Goal: Information Seeking & Learning: Learn about a topic

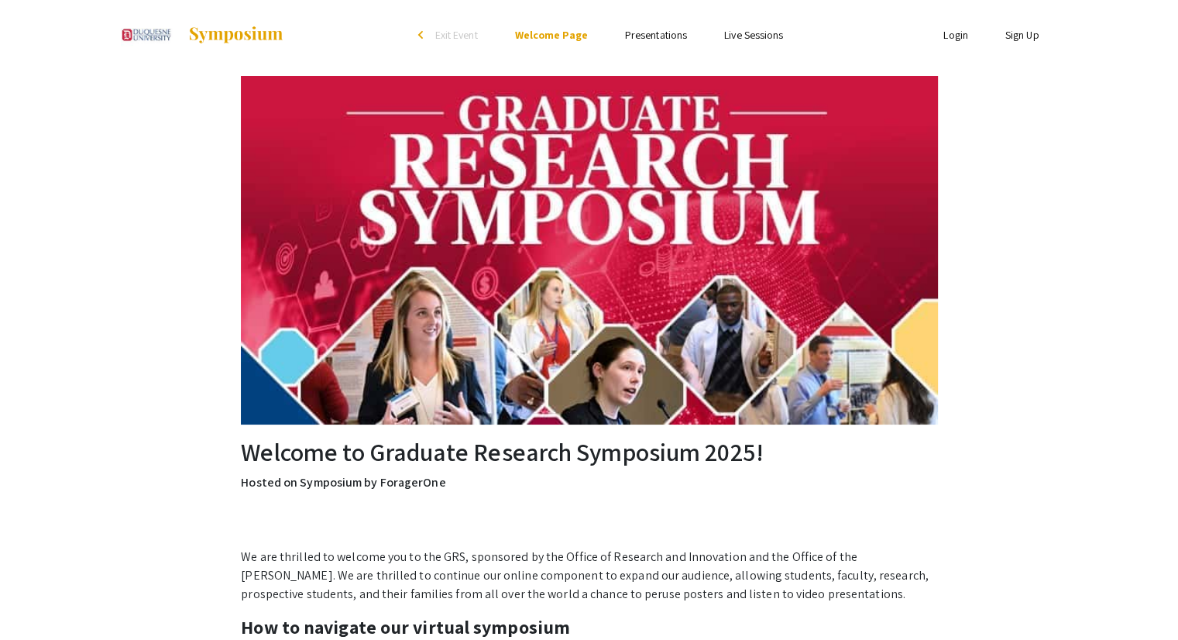
click at [641, 31] on link "Presentations" at bounding box center [656, 35] width 62 height 14
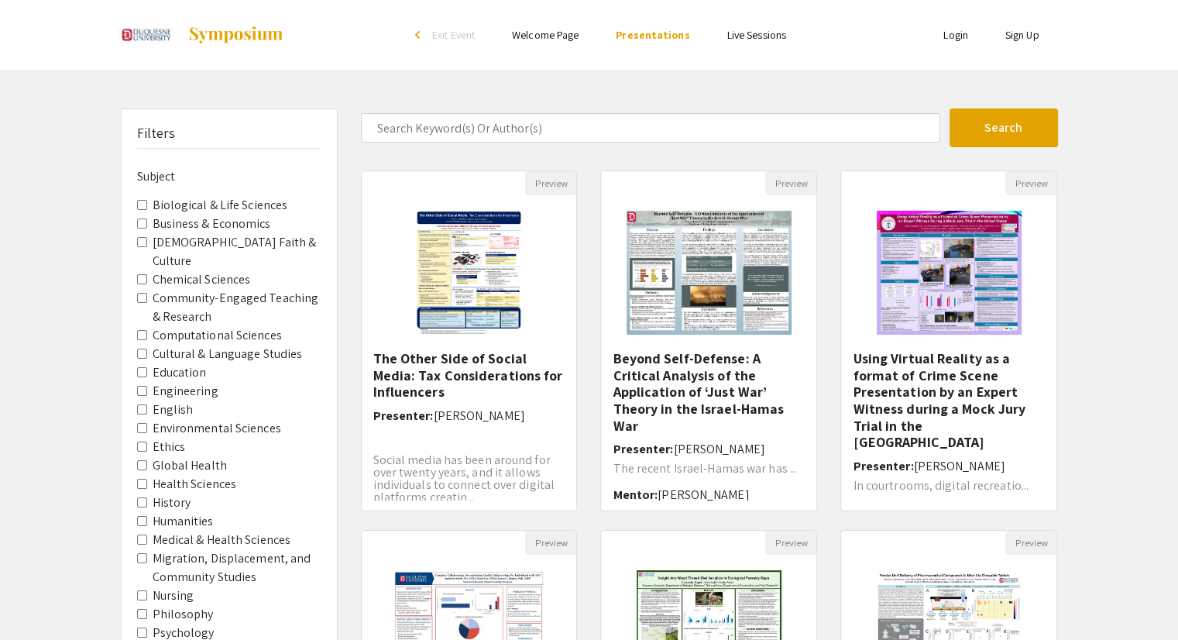
click at [155, 204] on label "Biological & Life Sciences" at bounding box center [221, 205] width 136 height 19
click at [147, 204] on Sciences "Biological & Life Sciences" at bounding box center [142, 205] width 10 height 10
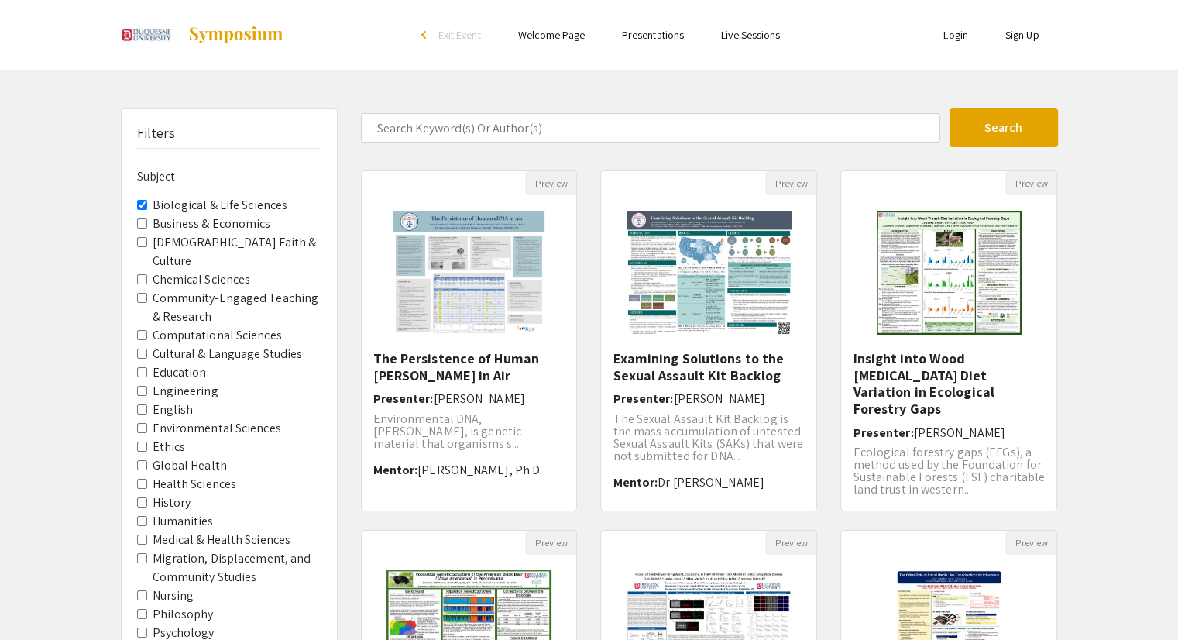
click at [204, 382] on label "Engineering" at bounding box center [186, 391] width 66 height 19
click at [147, 386] on input "Engineering" at bounding box center [142, 391] width 10 height 10
click at [187, 475] on label "Health Sciences" at bounding box center [195, 484] width 84 height 19
click at [147, 479] on Sciences "Health Sciences" at bounding box center [142, 484] width 10 height 10
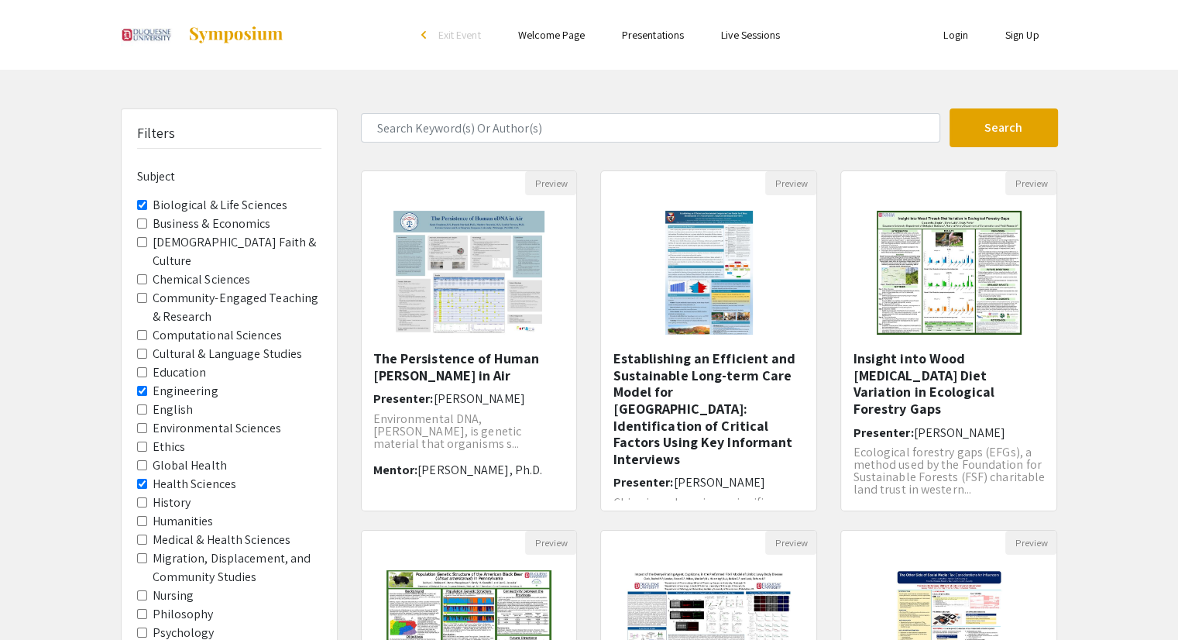
scroll to position [77, 0]
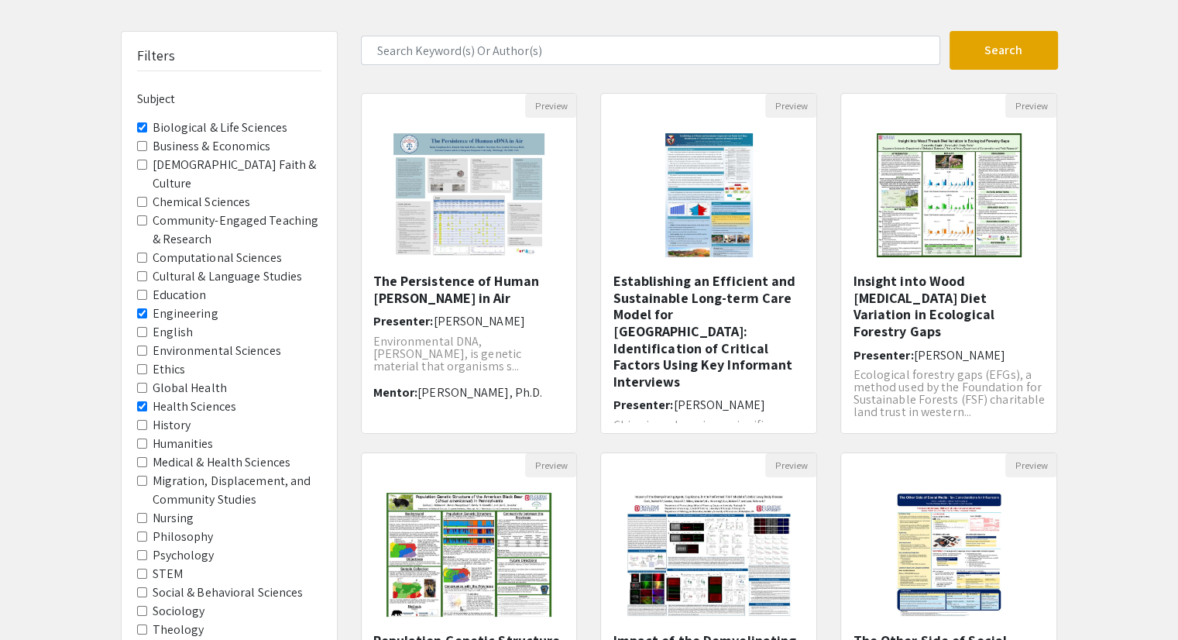
click at [250, 453] on label "Medical & Health Sciences" at bounding box center [222, 462] width 139 height 19
click at [147, 457] on Sciences "Medical & Health Sciences" at bounding box center [142, 462] width 10 height 10
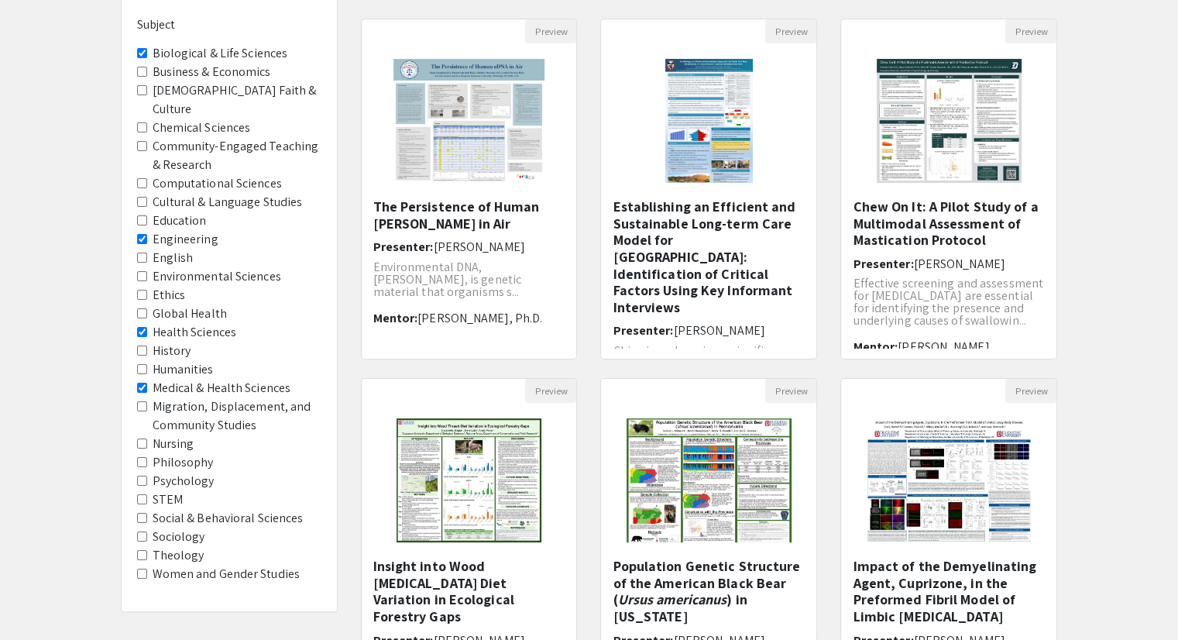
scroll to position [155, 0]
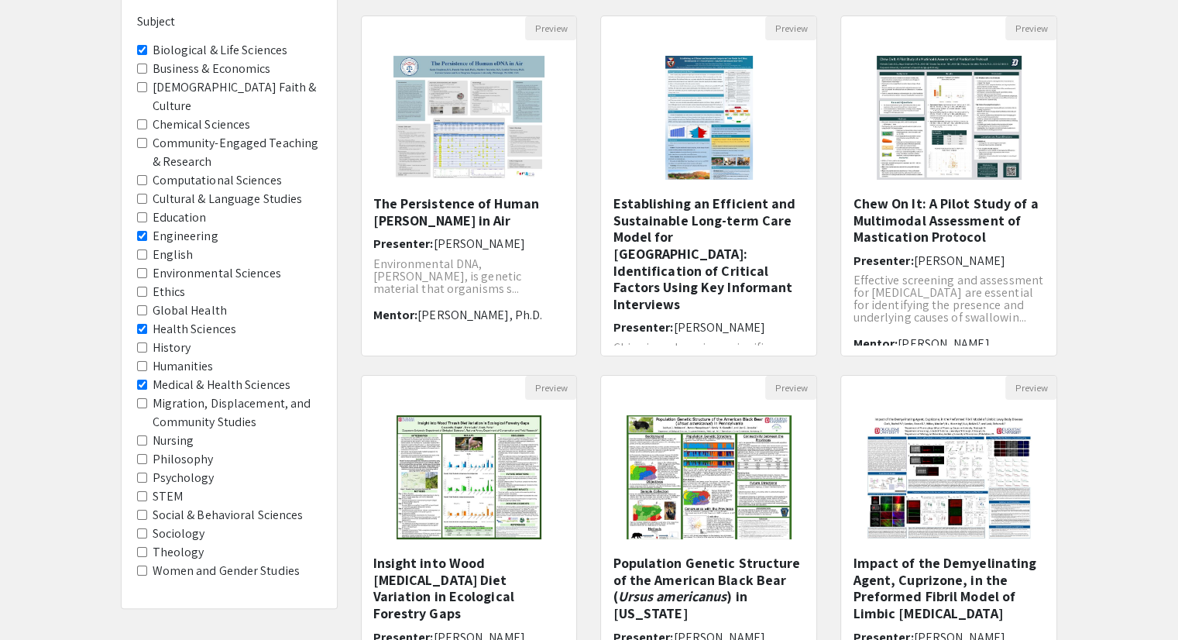
click at [235, 171] on label "Computational Sciences" at bounding box center [217, 180] width 129 height 19
click at [147, 175] on Sciences "Computational Sciences" at bounding box center [142, 180] width 10 height 10
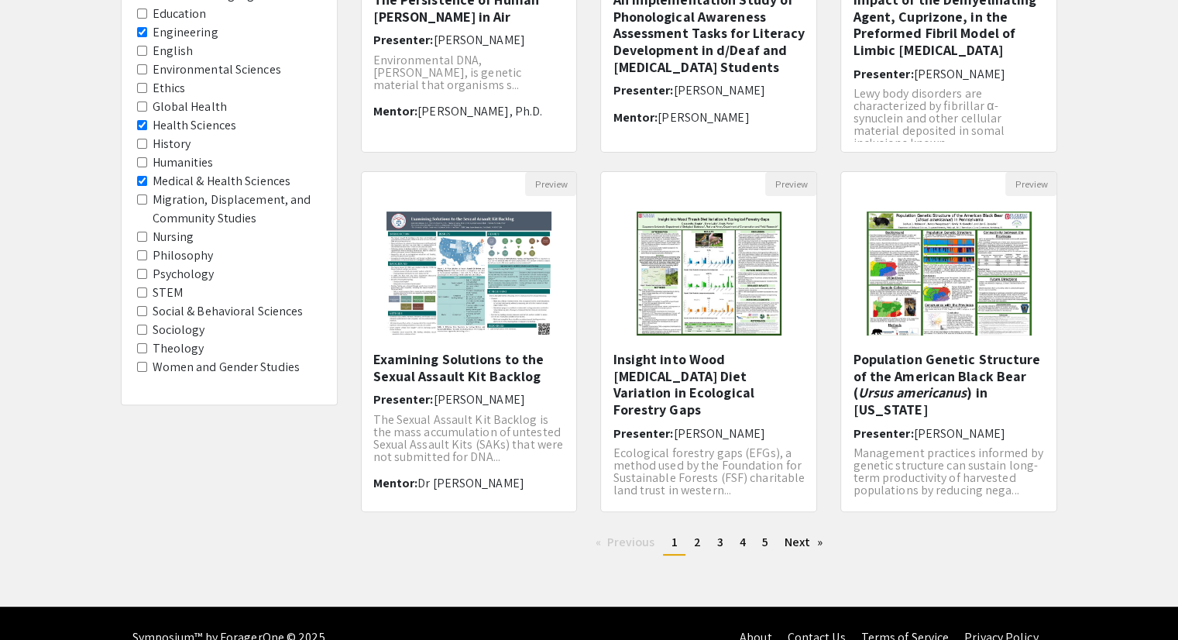
scroll to position [386, 0]
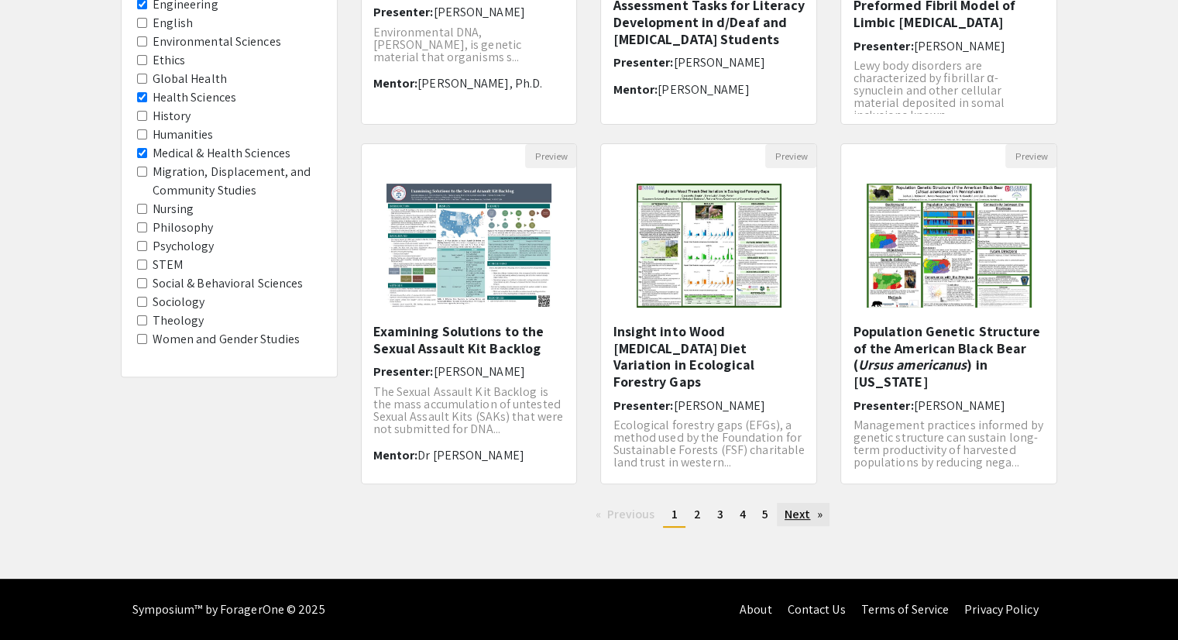
click at [792, 509] on link "Next page" at bounding box center [803, 514] width 53 height 23
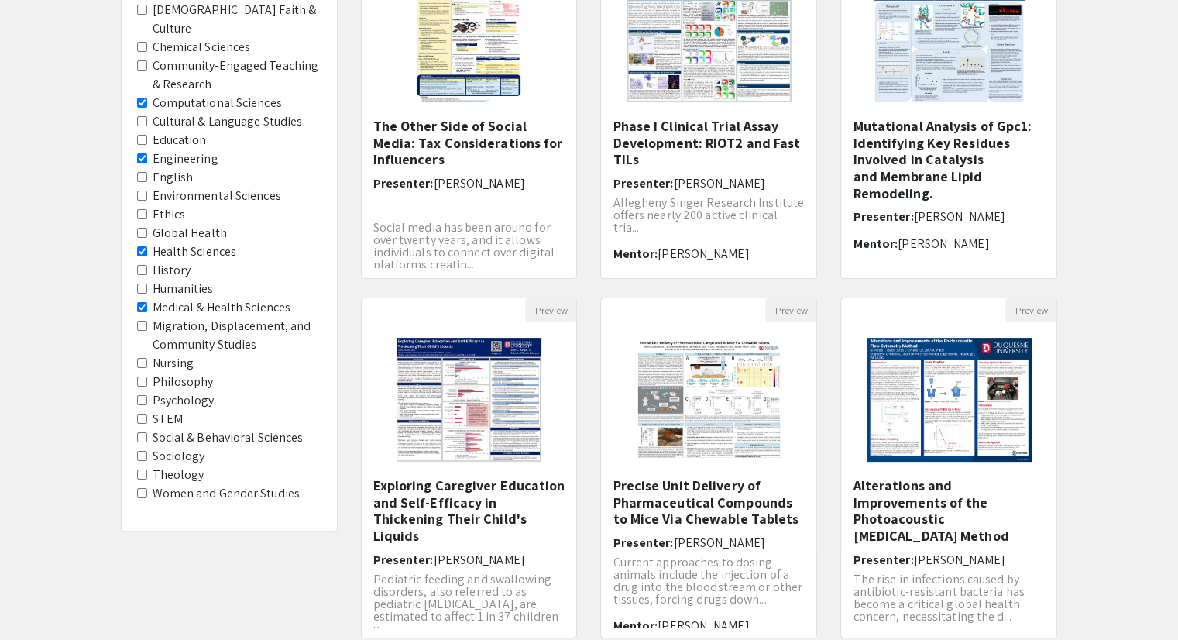
scroll to position [386, 0]
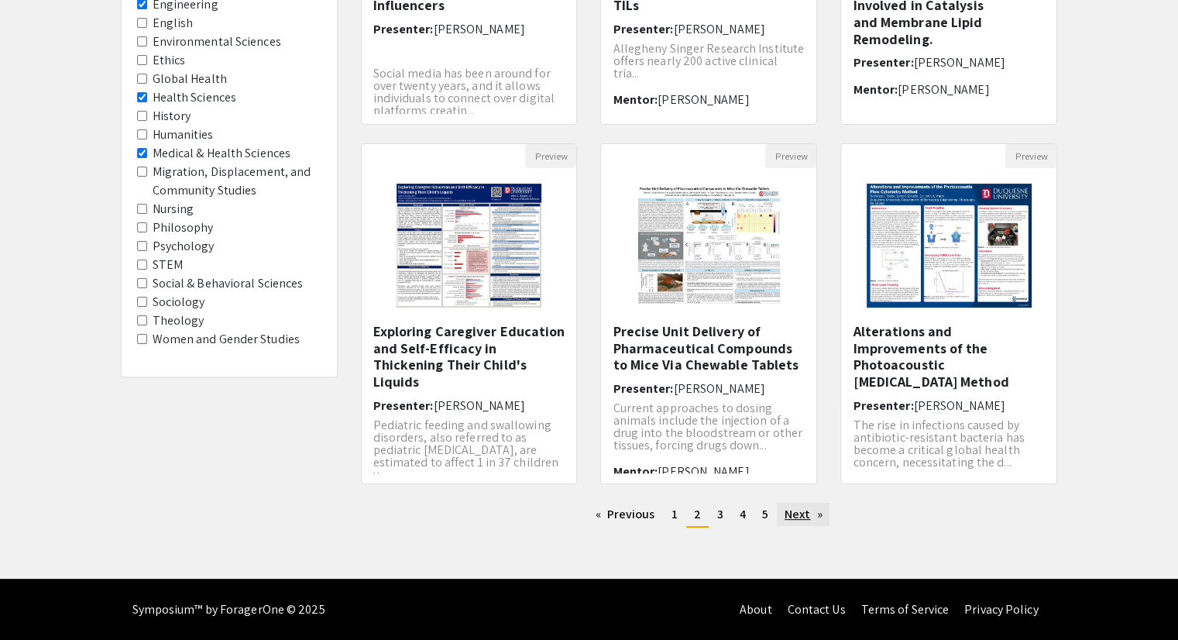
click at [811, 518] on link "Next page" at bounding box center [803, 514] width 53 height 23
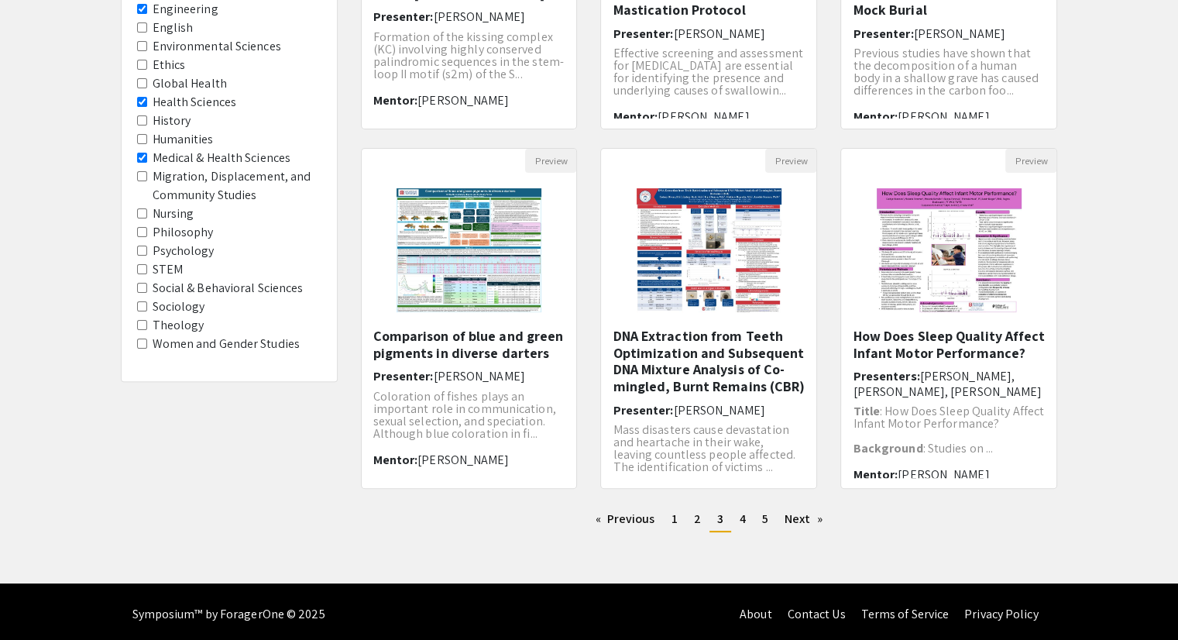
scroll to position [386, 0]
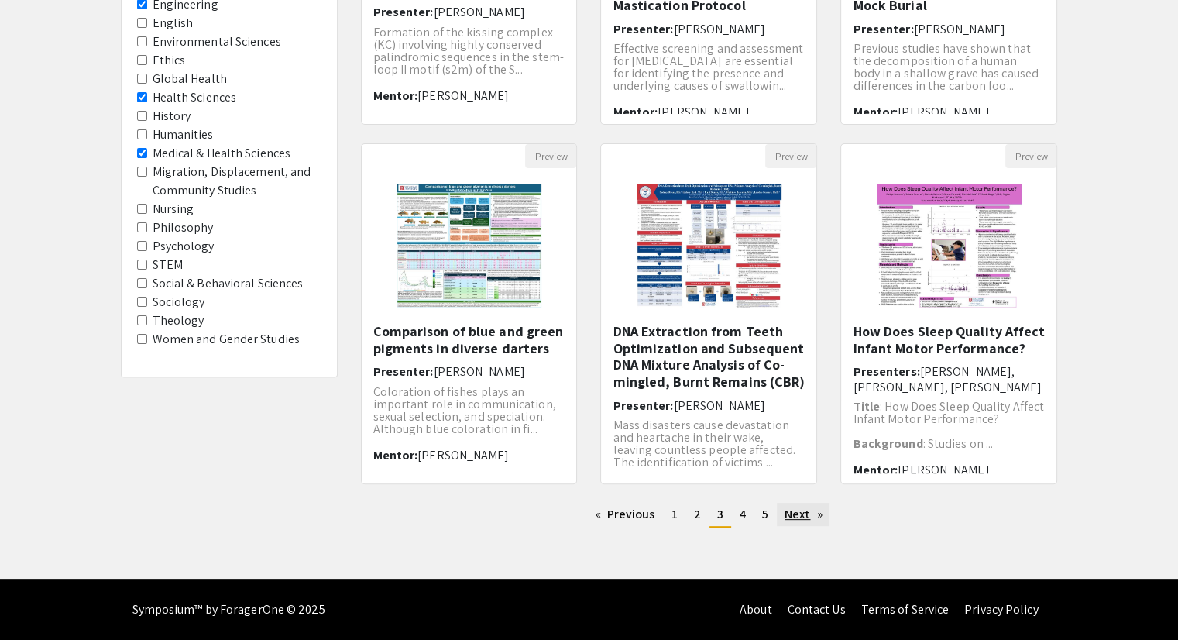
click at [805, 515] on link "Next page" at bounding box center [803, 514] width 53 height 23
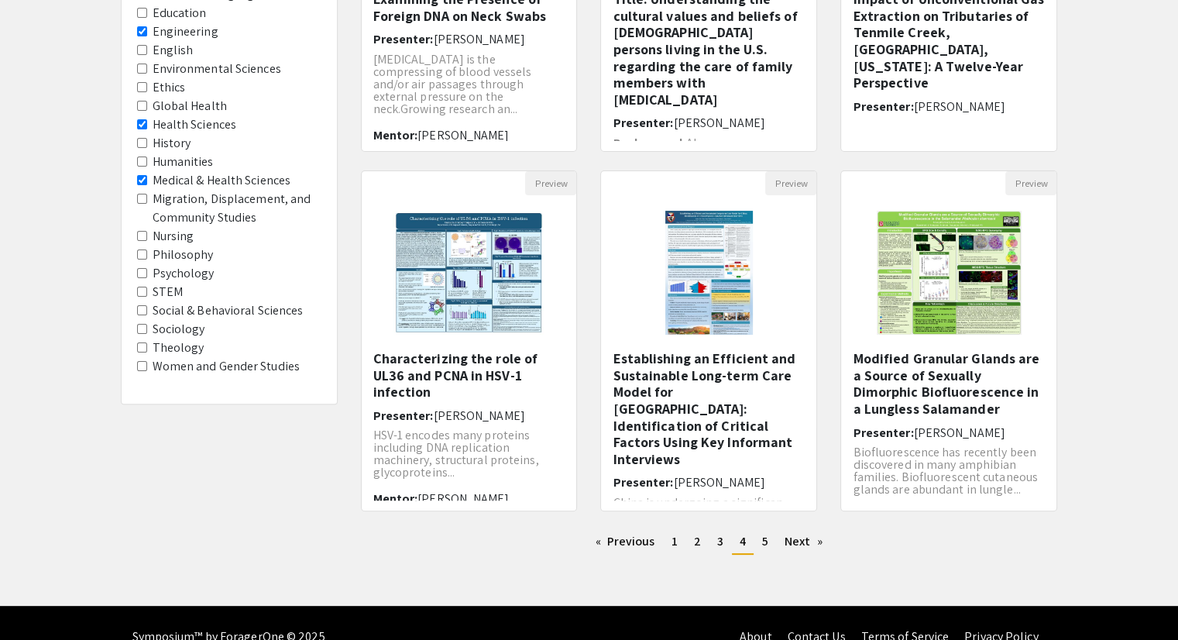
scroll to position [386, 0]
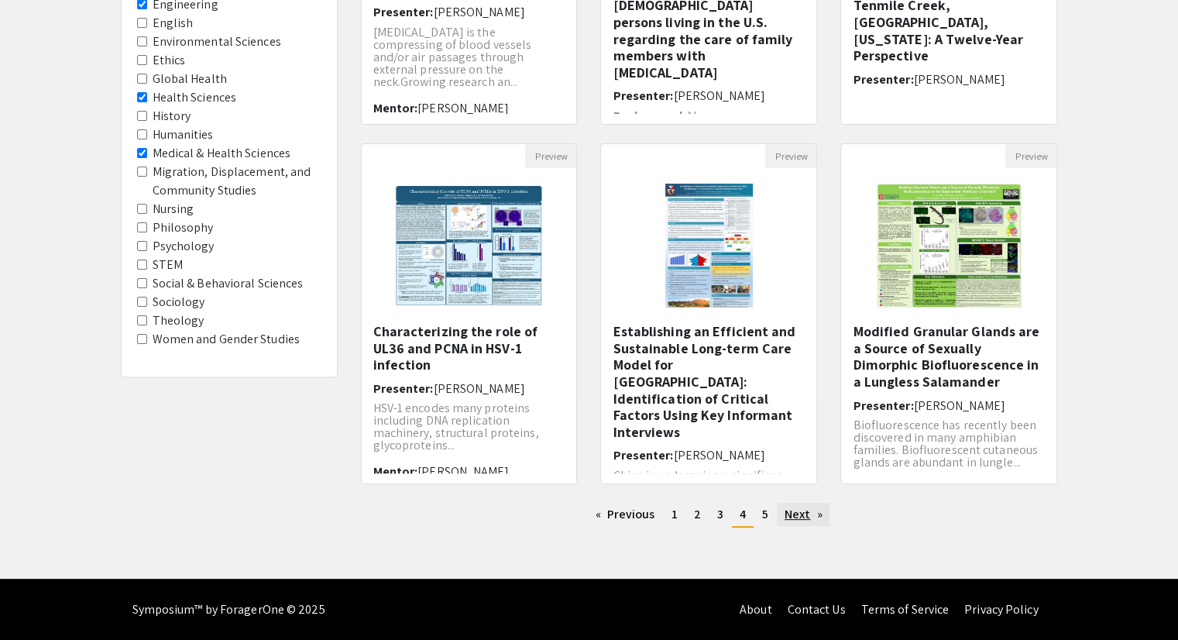
click at [796, 510] on link "Next page" at bounding box center [803, 514] width 53 height 23
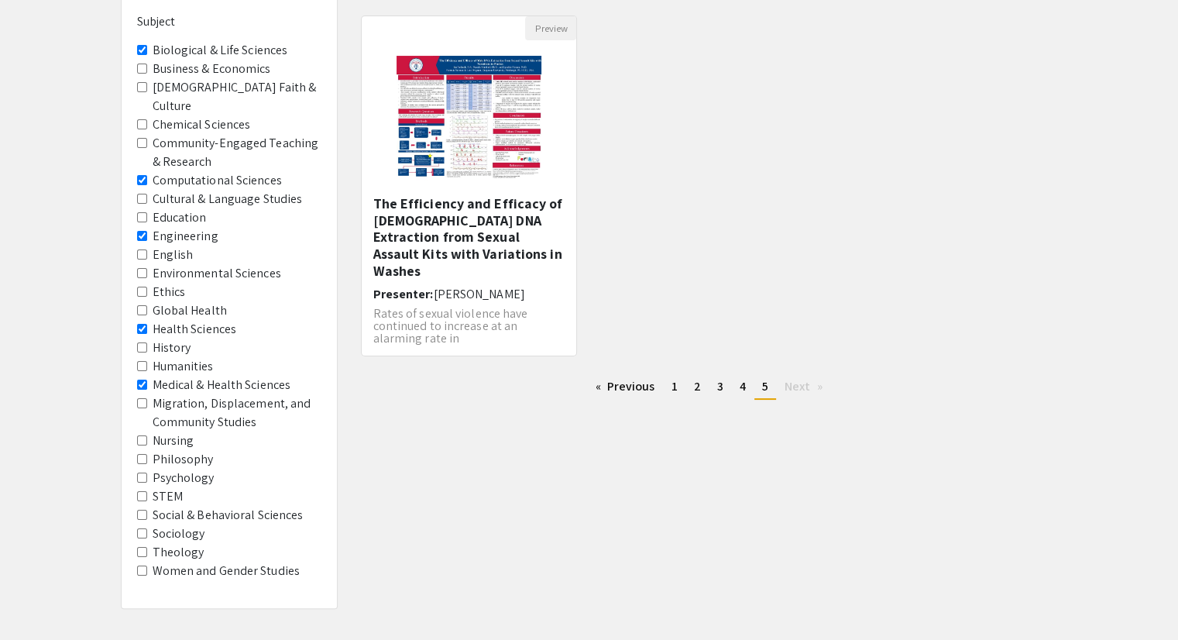
scroll to position [205, 0]
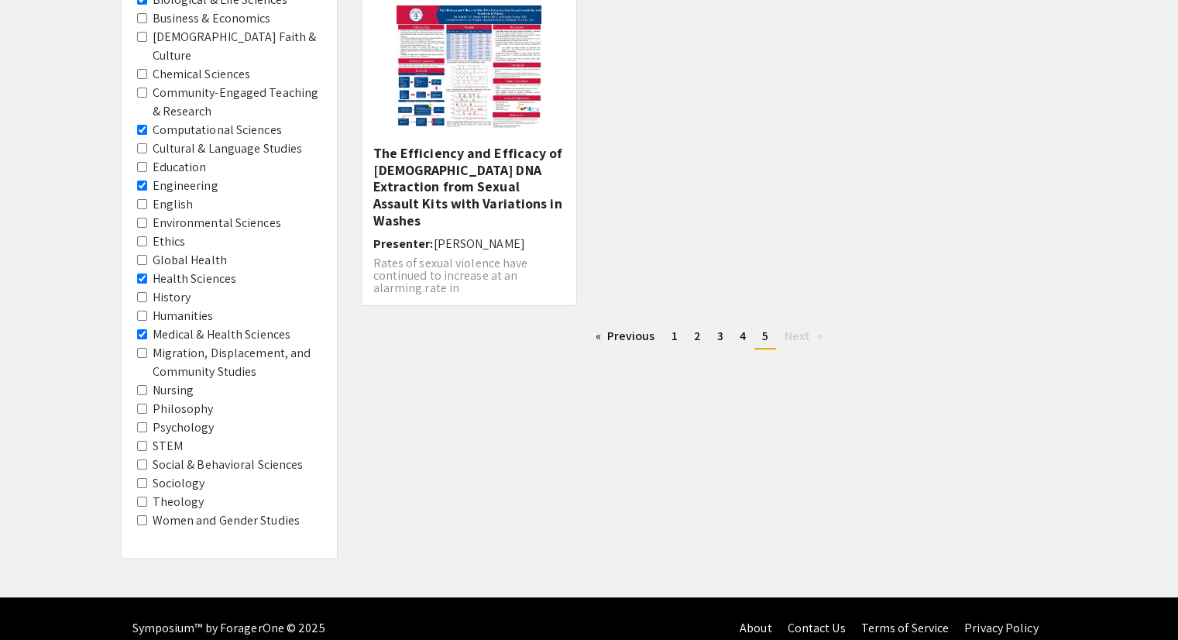
click at [151, 437] on span "STEM" at bounding box center [229, 446] width 184 height 19
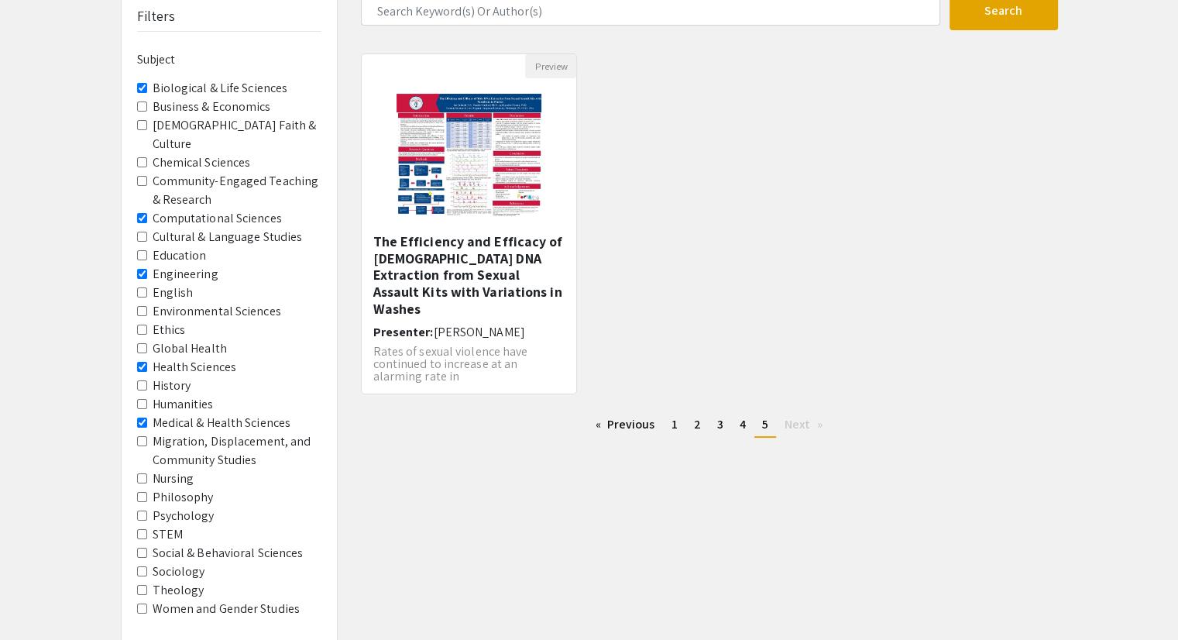
scroll to position [50, 0]
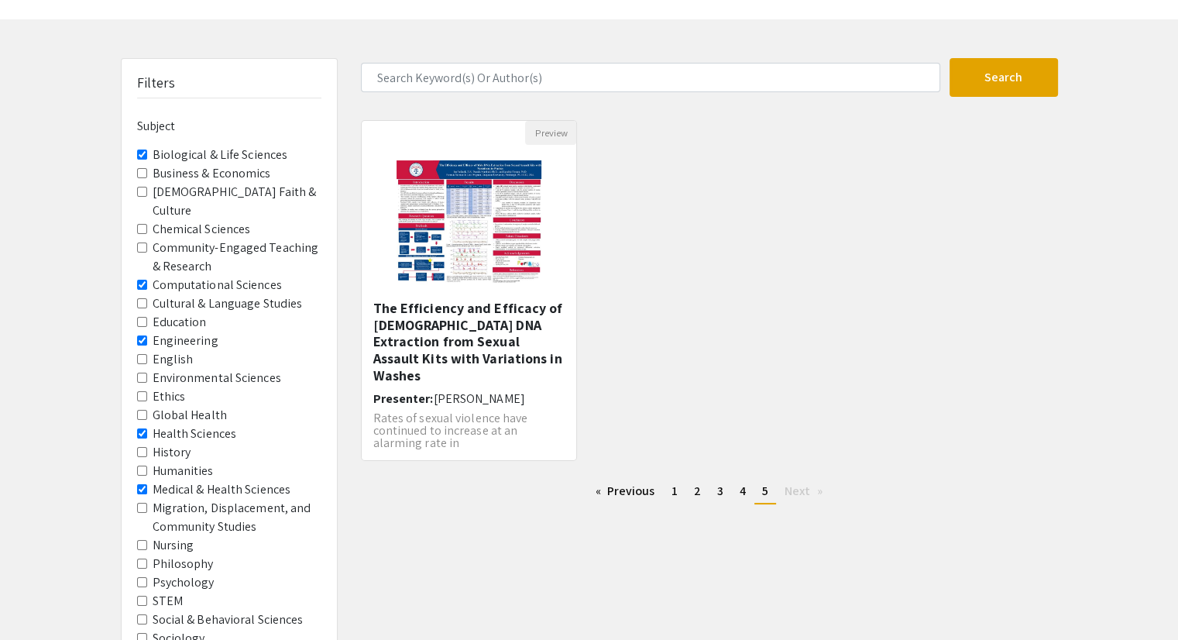
click at [137, 155] on Sciences "Biological & Life Sciences" at bounding box center [142, 154] width 10 height 10
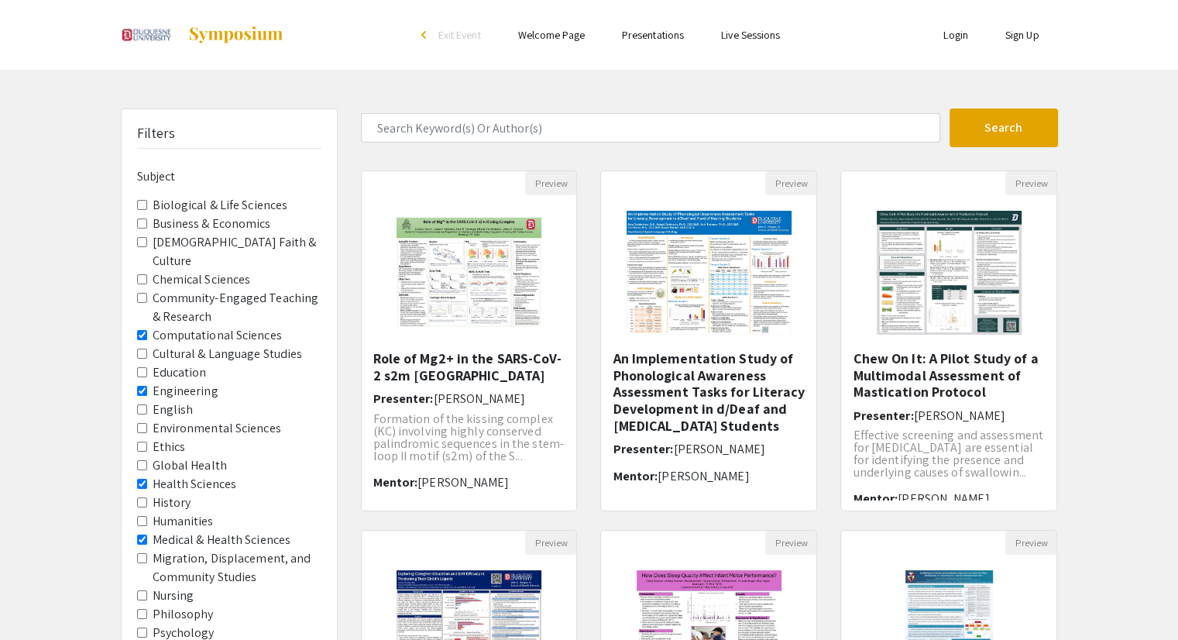
click at [144, 330] on Sciences "Computational Sciences" at bounding box center [142, 335] width 10 height 10
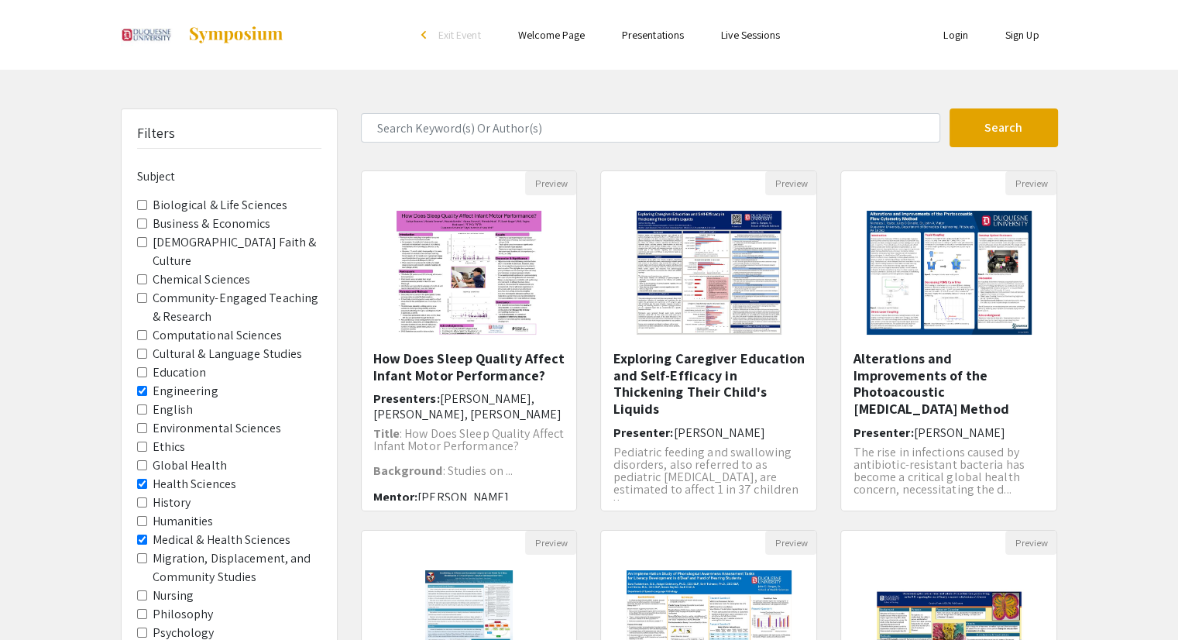
click at [143, 479] on Sciences "Health Sciences" at bounding box center [142, 484] width 10 height 10
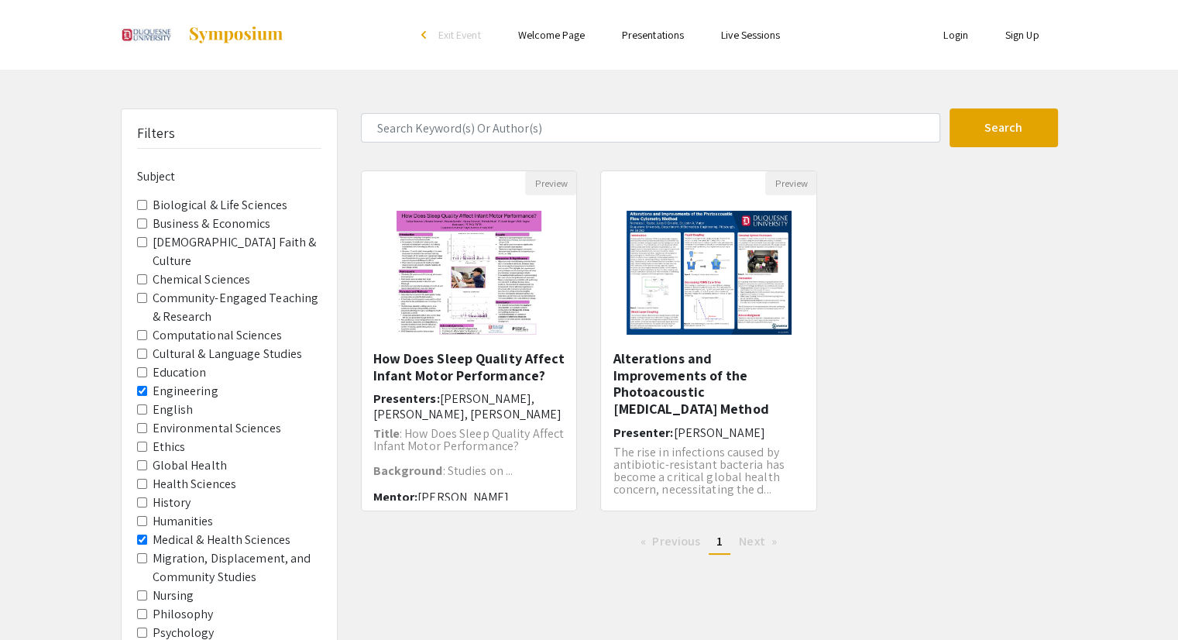
click at [143, 534] on Sciences "Medical & Health Sciences" at bounding box center [142, 539] width 10 height 10
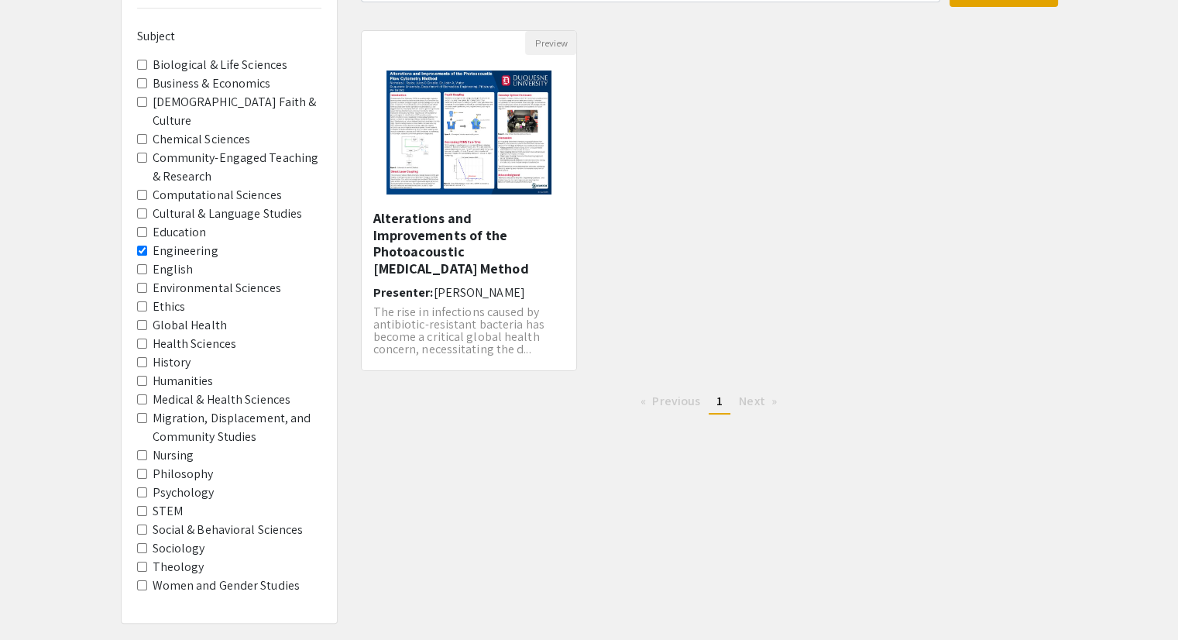
scroll to position [155, 0]
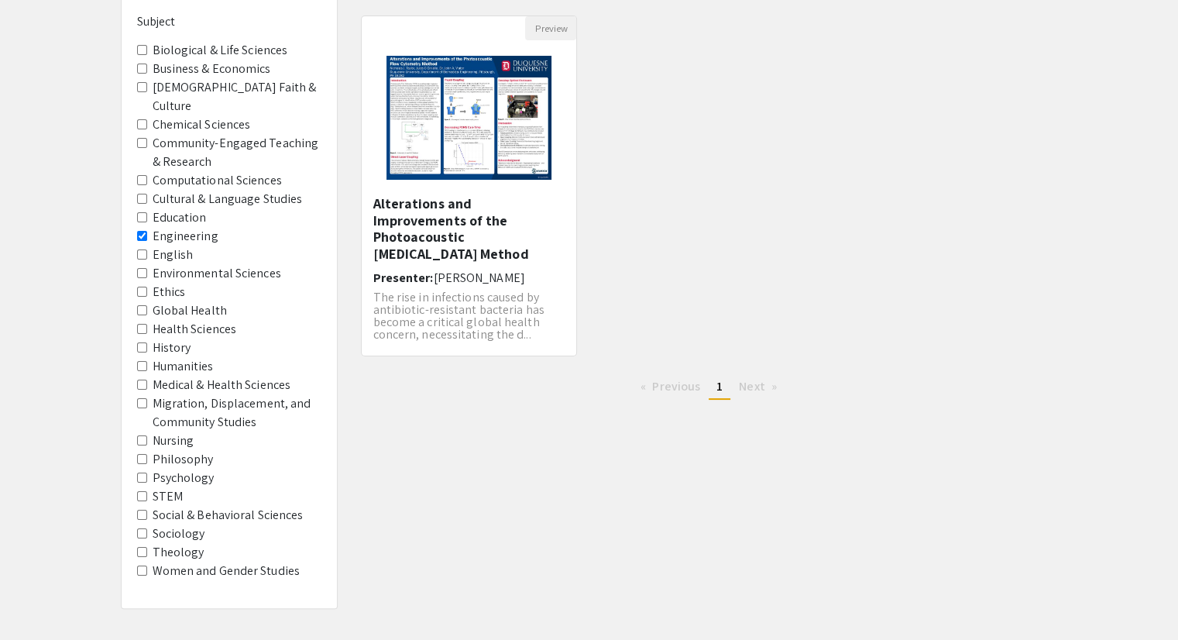
click at [142, 491] on input "STEM" at bounding box center [142, 496] width 10 height 10
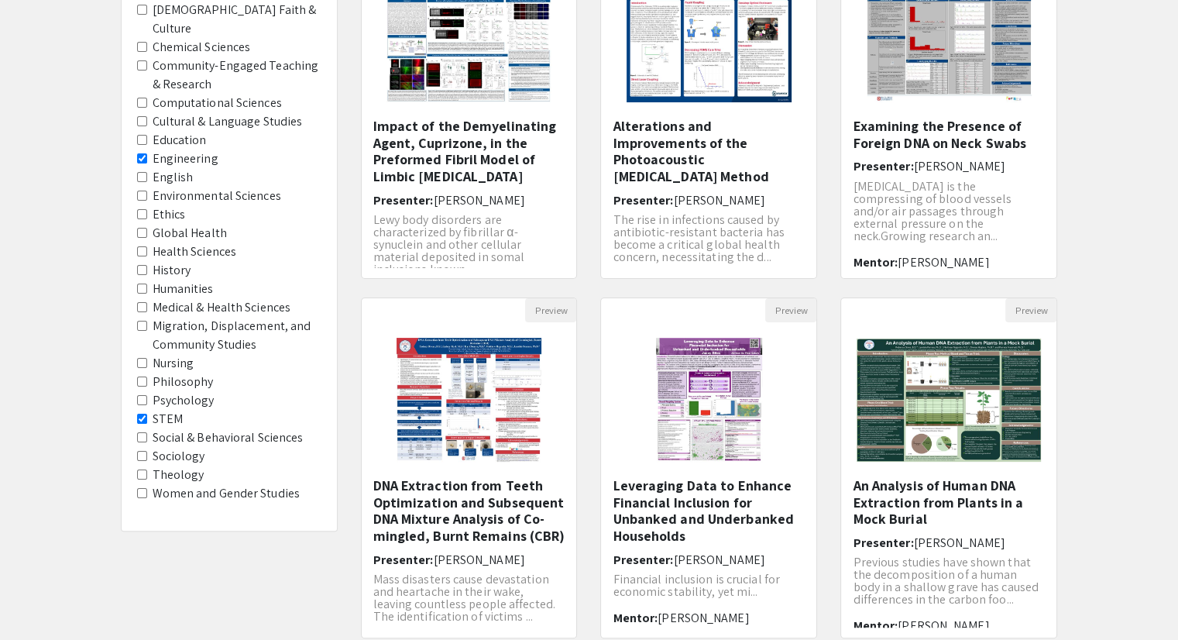
scroll to position [310, 0]
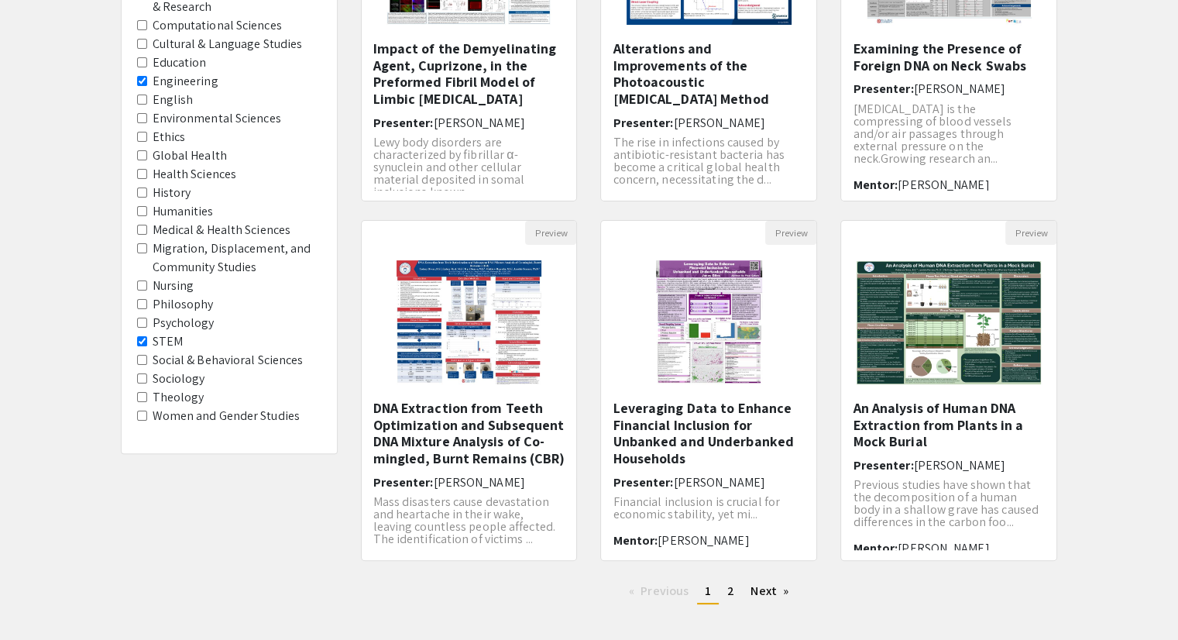
click at [1152, 339] on div "Filters Subject Biological & Life Sciences Business & Economics [DEMOGRAPHIC_DA…" at bounding box center [589, 208] width 1178 height 818
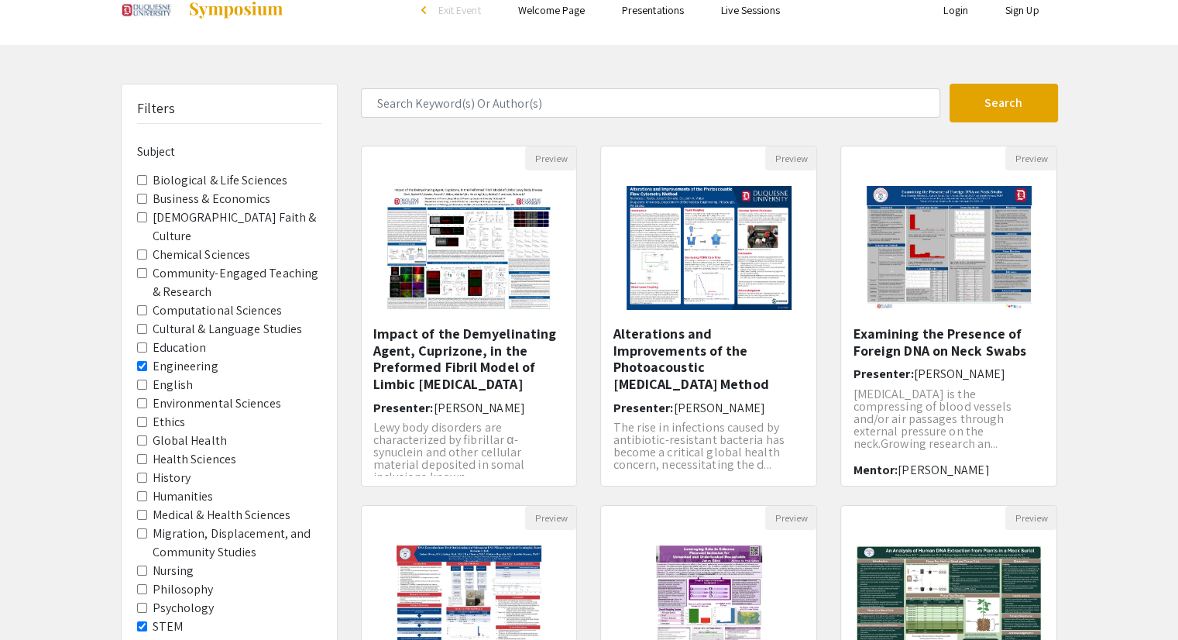
scroll to position [0, 0]
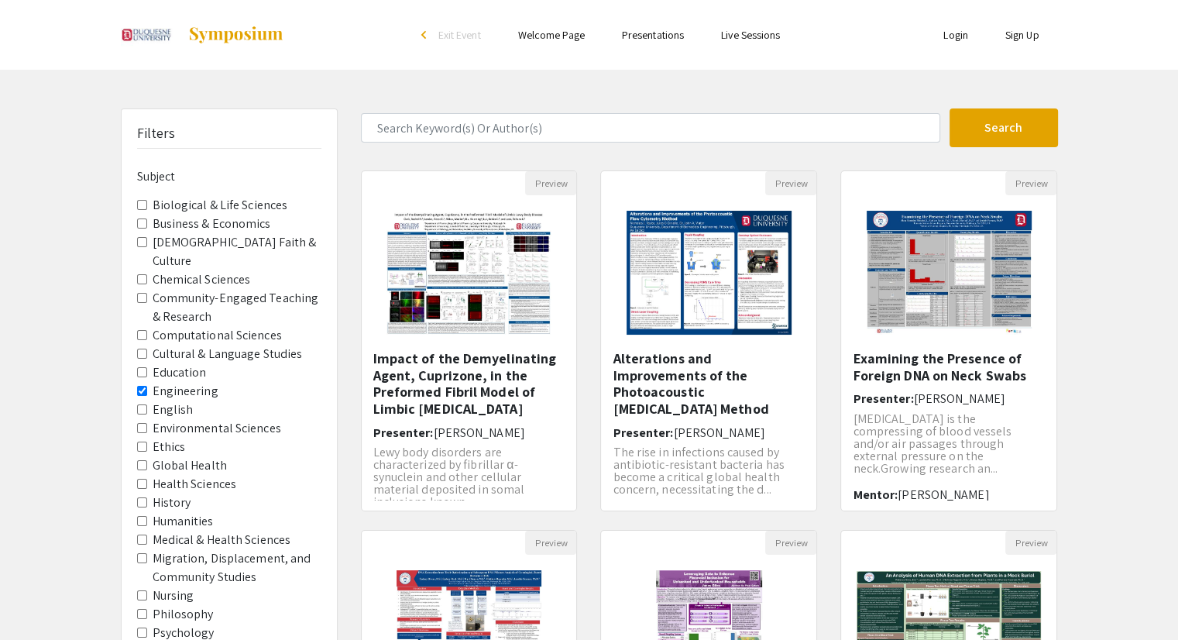
click at [652, 37] on link "Presentations" at bounding box center [653, 35] width 62 height 14
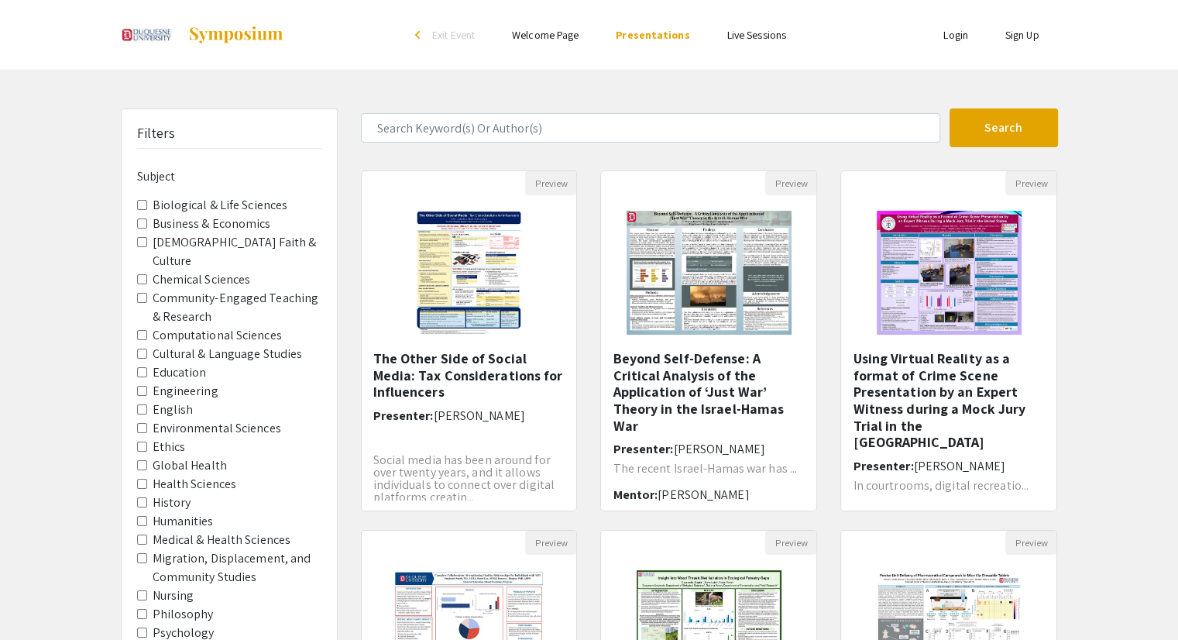
click at [765, 37] on link "Live Sessions" at bounding box center [756, 35] width 59 height 14
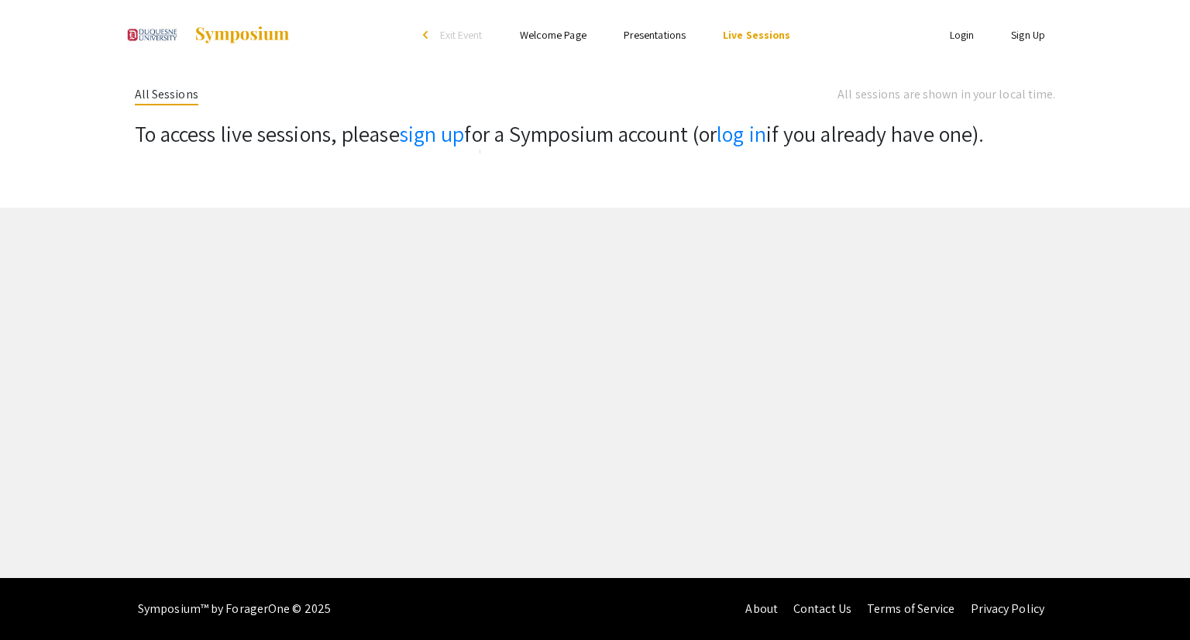
click at [648, 33] on link "Presentations" at bounding box center [655, 35] width 62 height 14
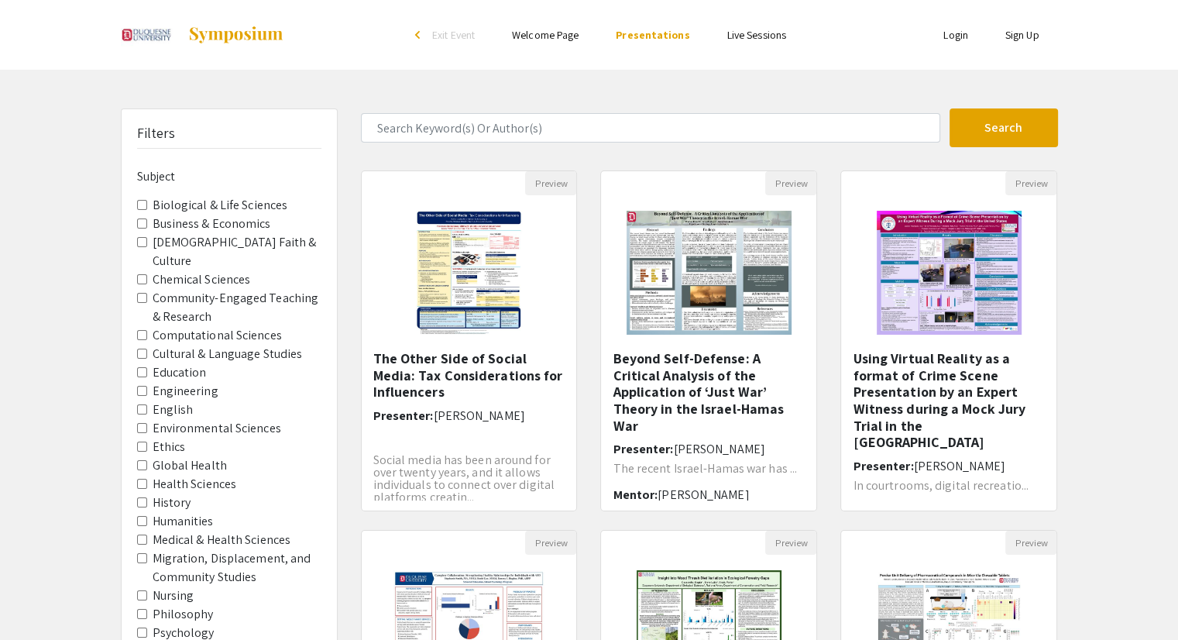
click at [214, 29] on img at bounding box center [235, 35] width 97 height 19
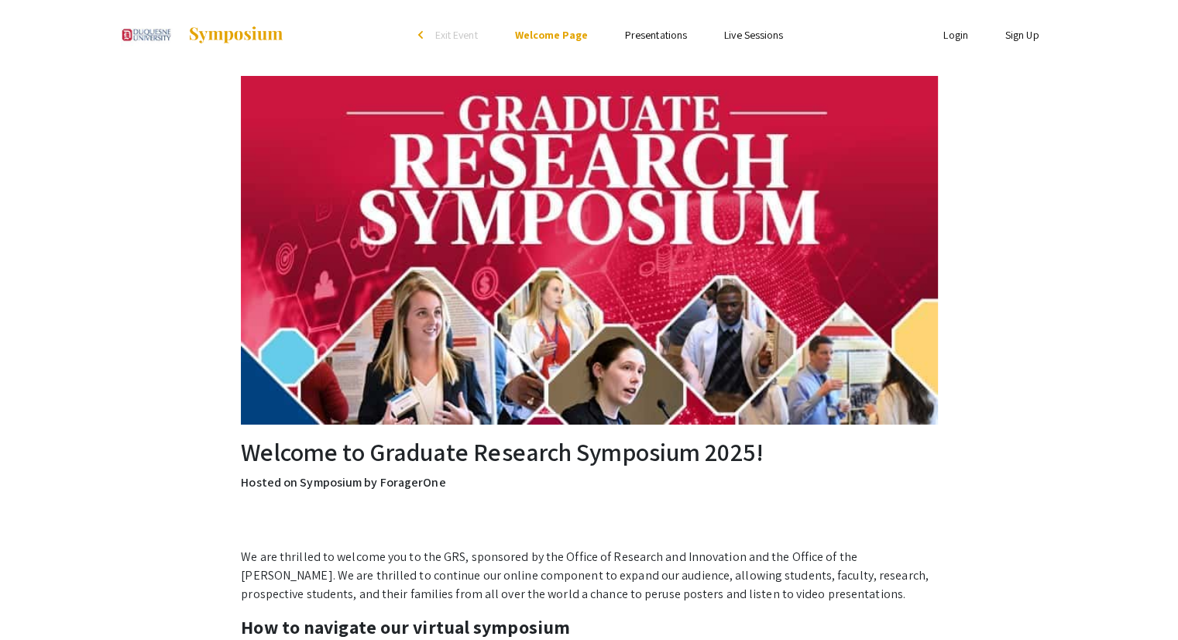
click at [434, 34] on li "arrow_back_ios Exit Event" at bounding box center [451, 35] width 89 height 19
